Goal: Check status

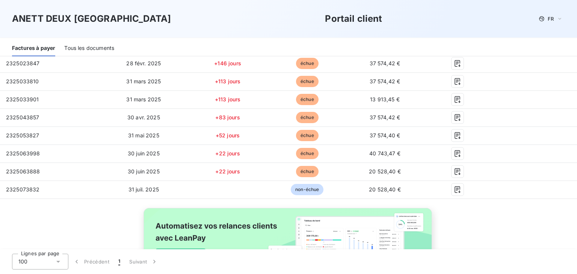
scroll to position [188, 0]
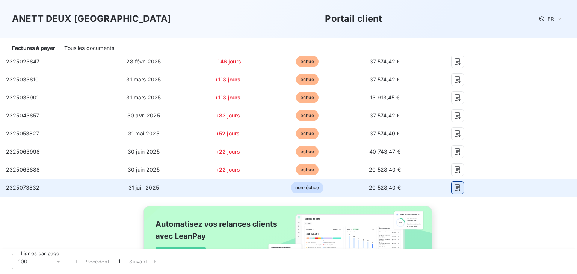
click at [454, 187] on icon "button" at bounding box center [458, 188] width 8 height 8
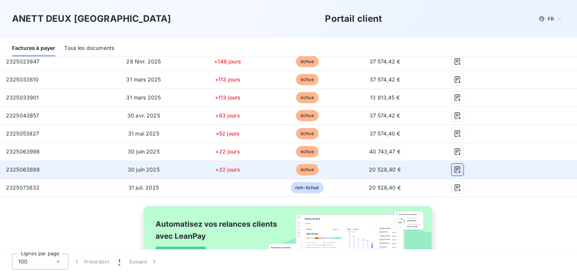
click at [454, 170] on icon "button" at bounding box center [458, 170] width 8 height 8
